Goal: Information Seeking & Learning: Learn about a topic

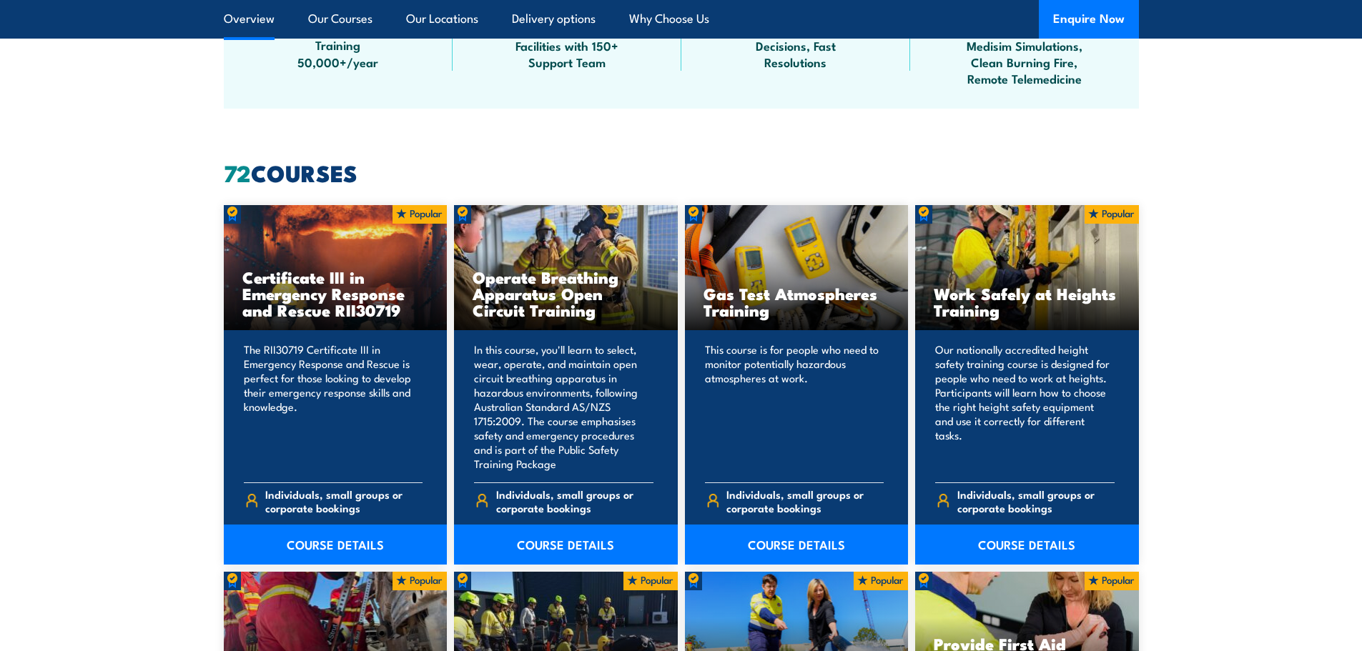
scroll to position [929, 0]
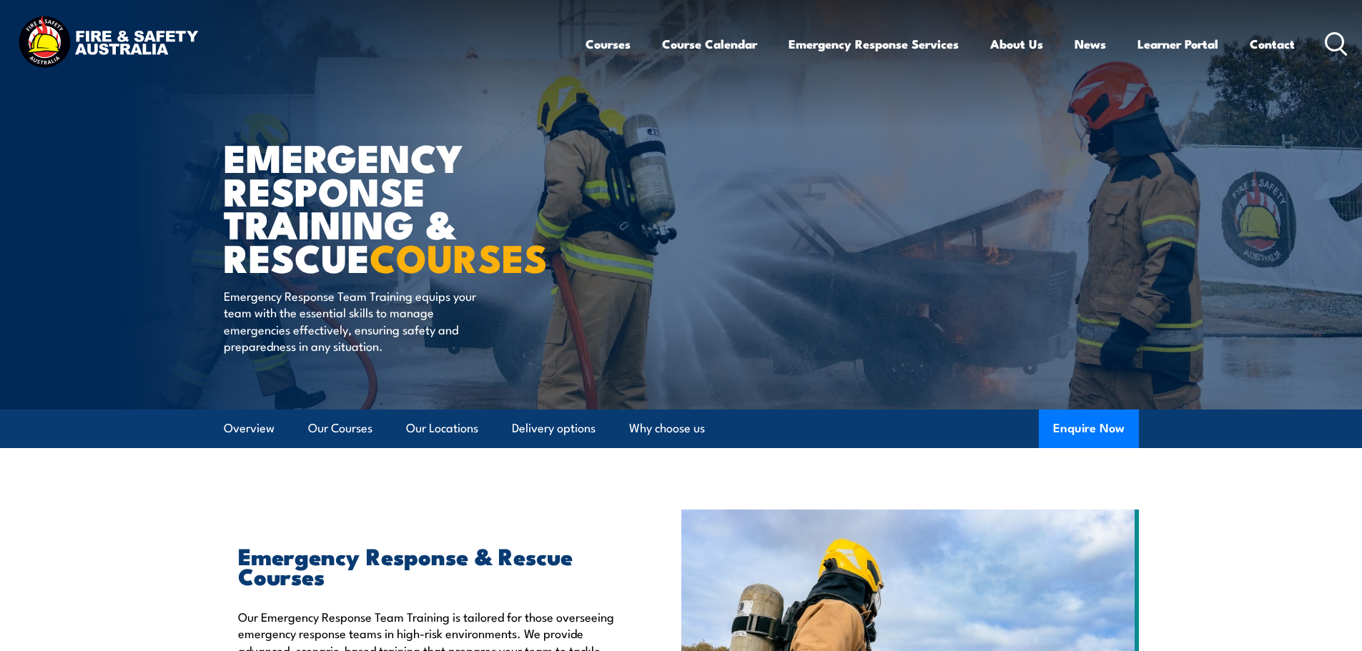
click at [1327, 43] on circle at bounding box center [1334, 41] width 17 height 17
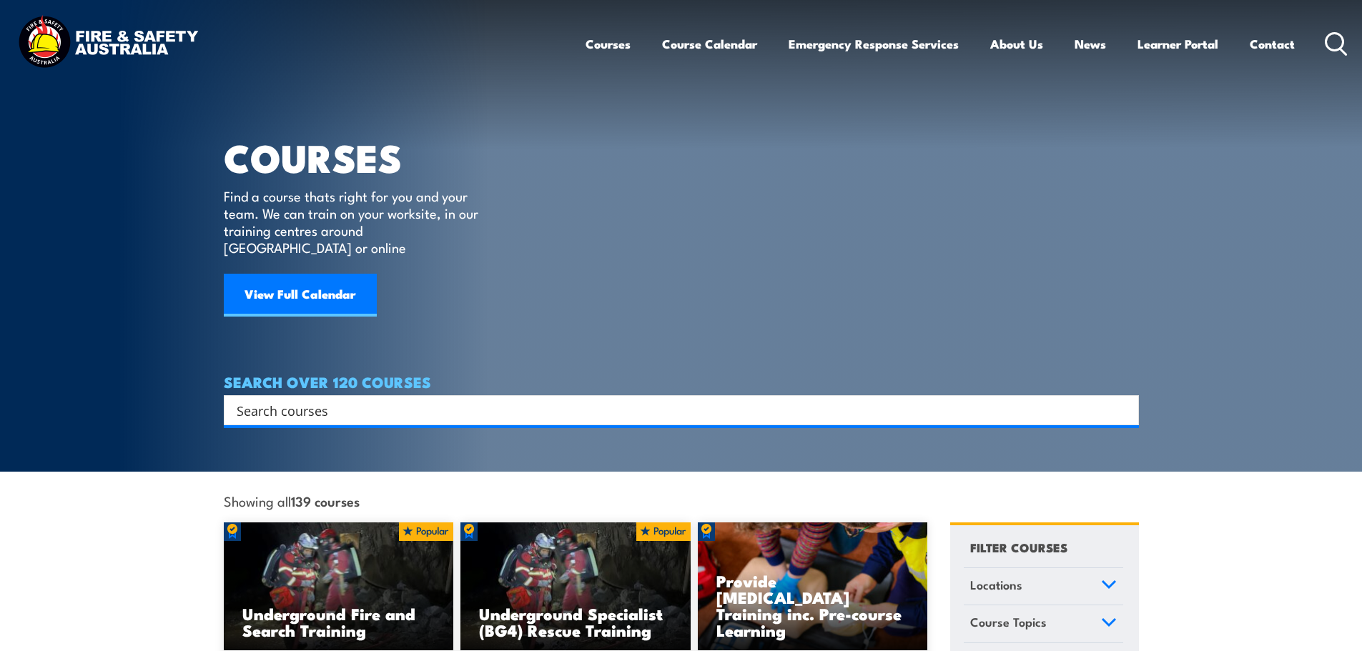
drag, startPoint x: 863, startPoint y: 389, endPoint x: 845, endPoint y: 393, distance: 18.4
click at [849, 400] on input "Search input" at bounding box center [672, 410] width 871 height 21
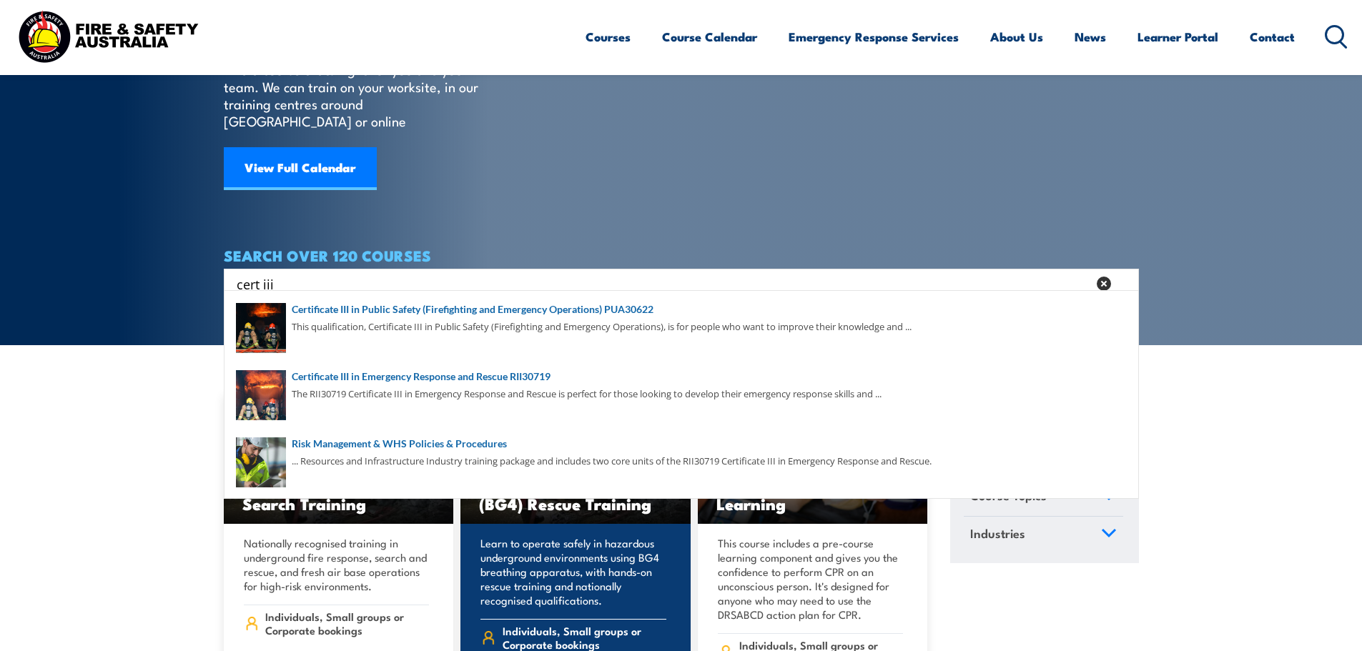
scroll to position [71, 0]
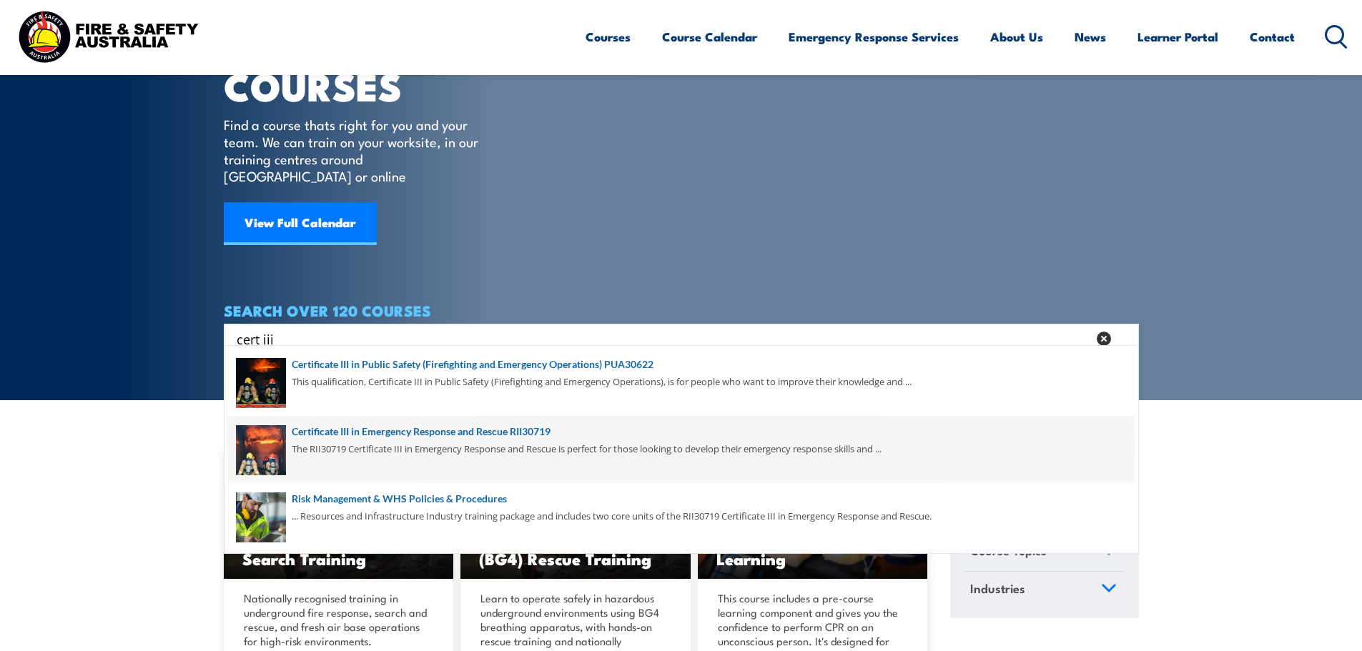
type input "cert iii"
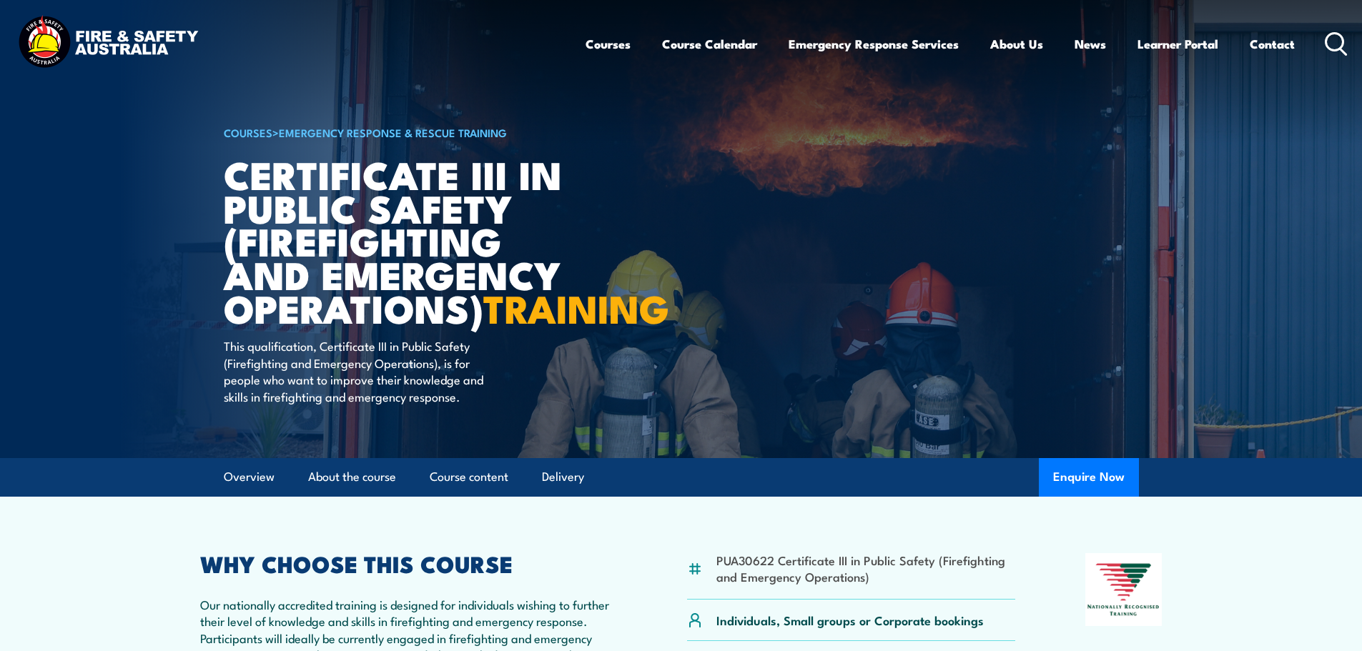
click at [254, 133] on link "COURSES" at bounding box center [248, 132] width 49 height 16
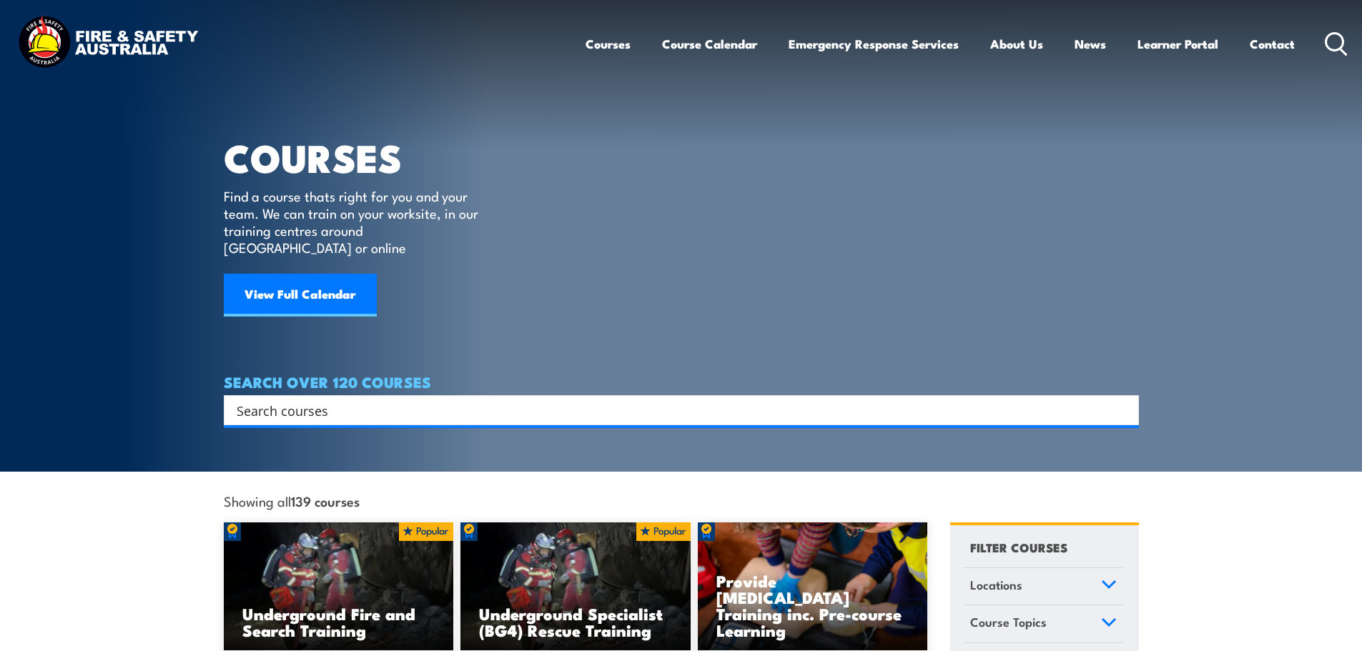
click at [875, 400] on input "Search input" at bounding box center [672, 410] width 871 height 21
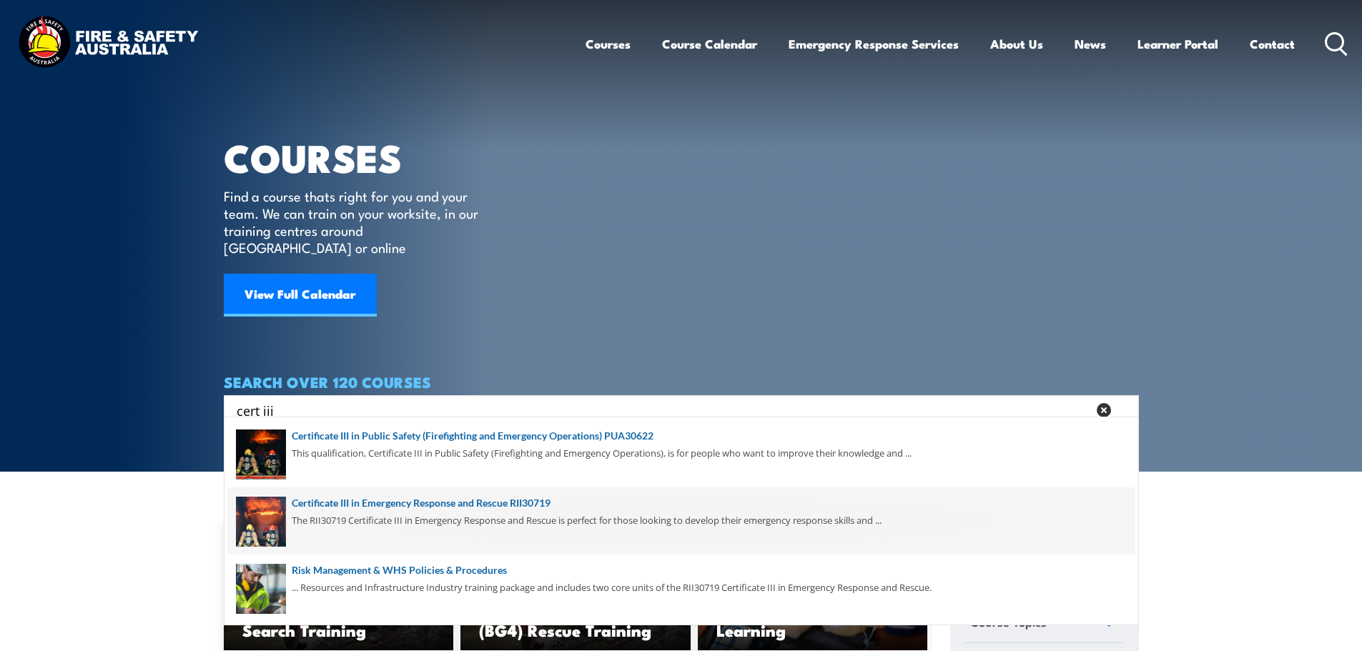
type input "cert iii"
click at [618, 510] on span at bounding box center [681, 521] width 906 height 67
